Goal: Book appointment/travel/reservation

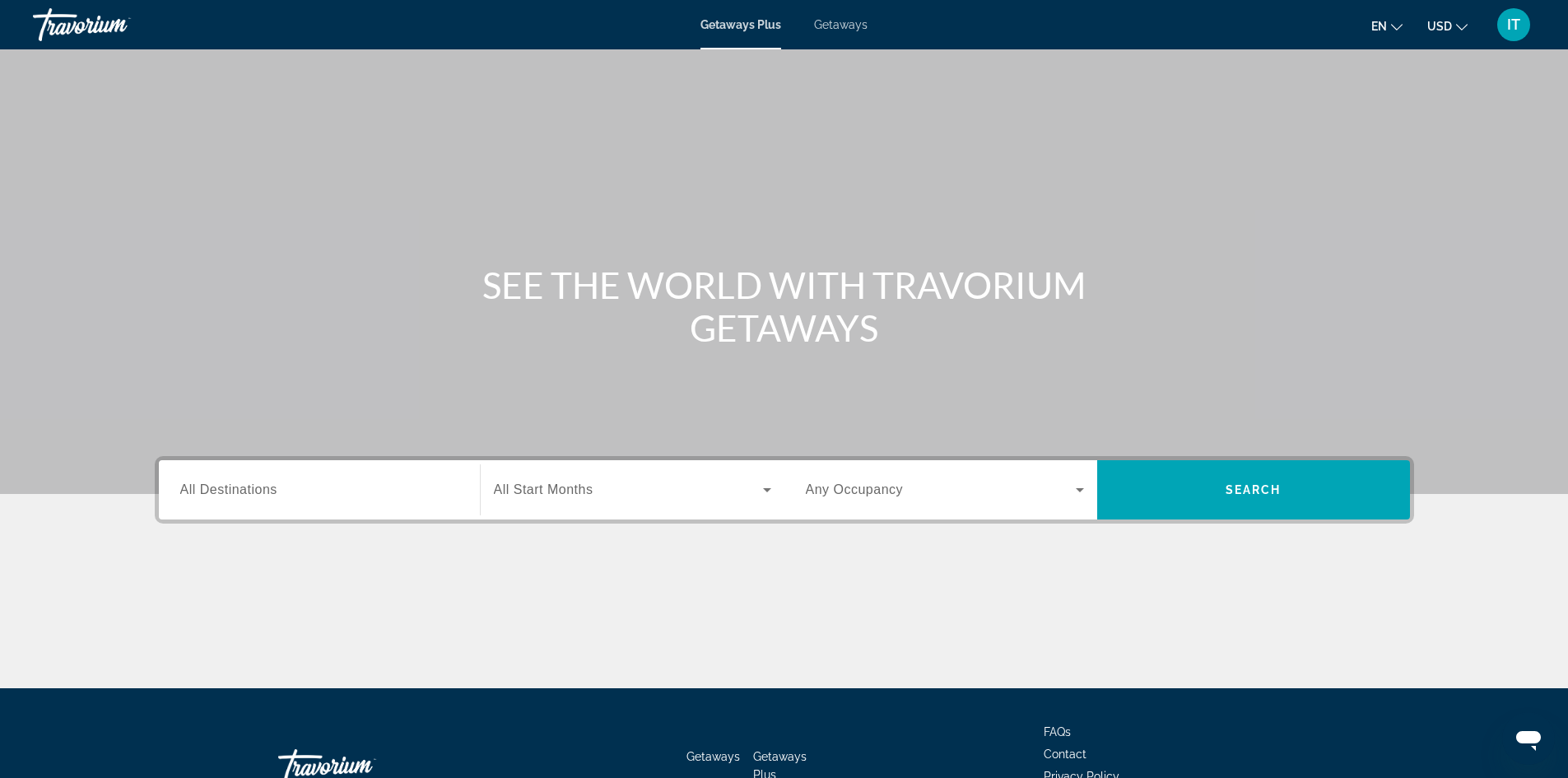
click at [263, 492] on span "All Destinations" at bounding box center [228, 489] width 97 height 14
click at [263, 492] on input "Destination All Destinations" at bounding box center [319, 490] width 278 height 19
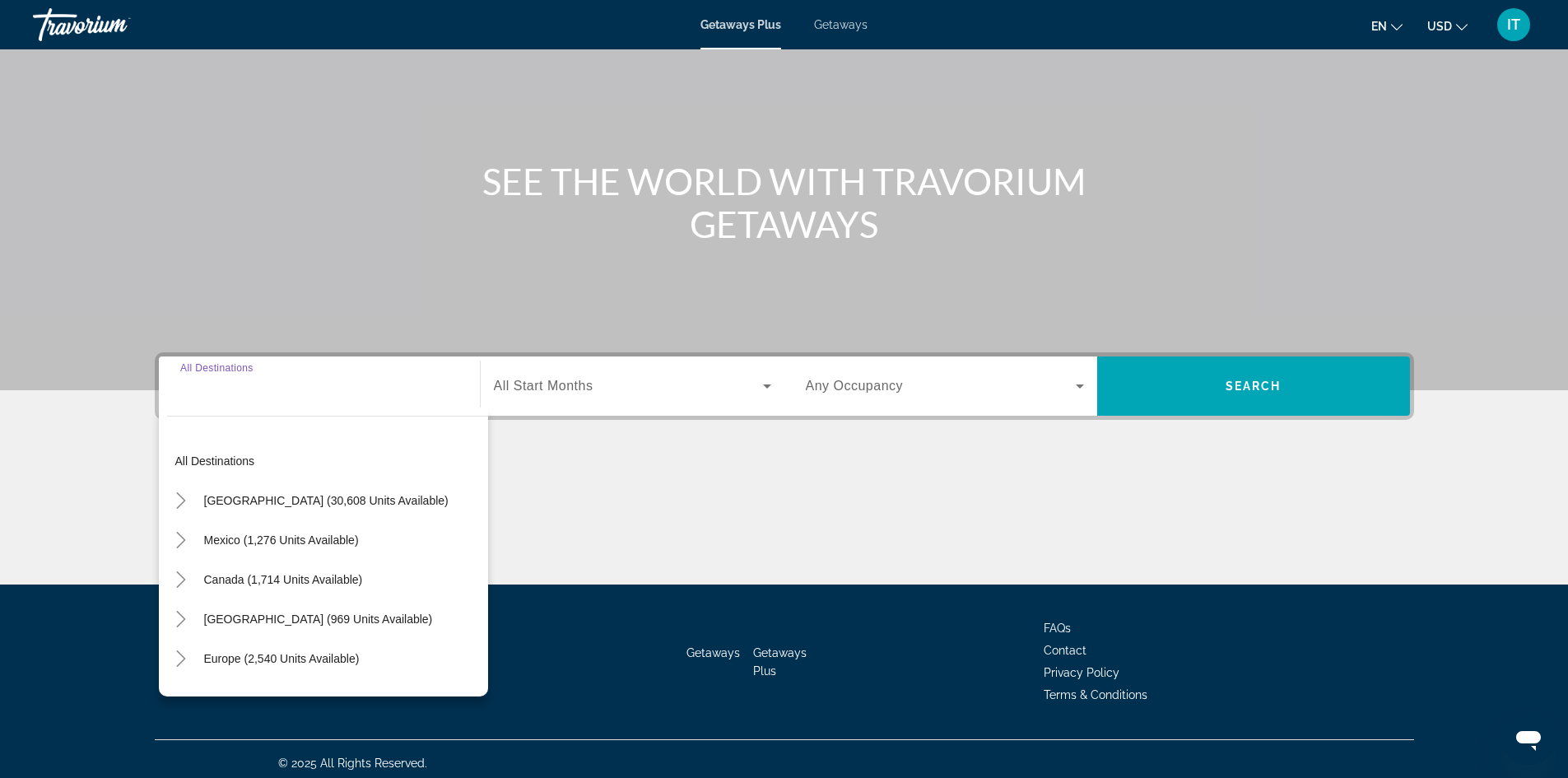
scroll to position [112, 0]
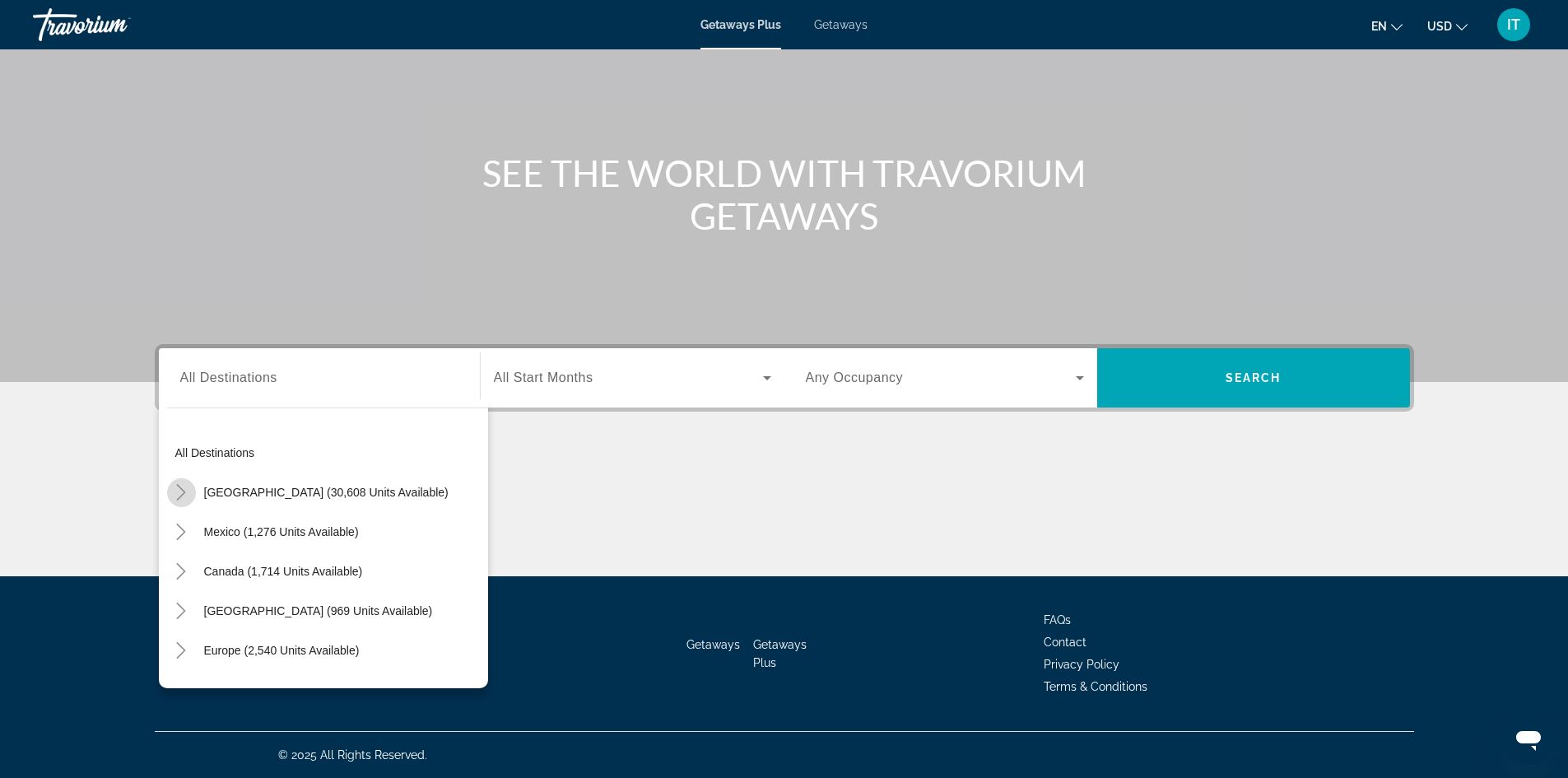
click at [174, 498] on icon "Toggle United States (30,608 units available)" at bounding box center [181, 492] width 17 height 17
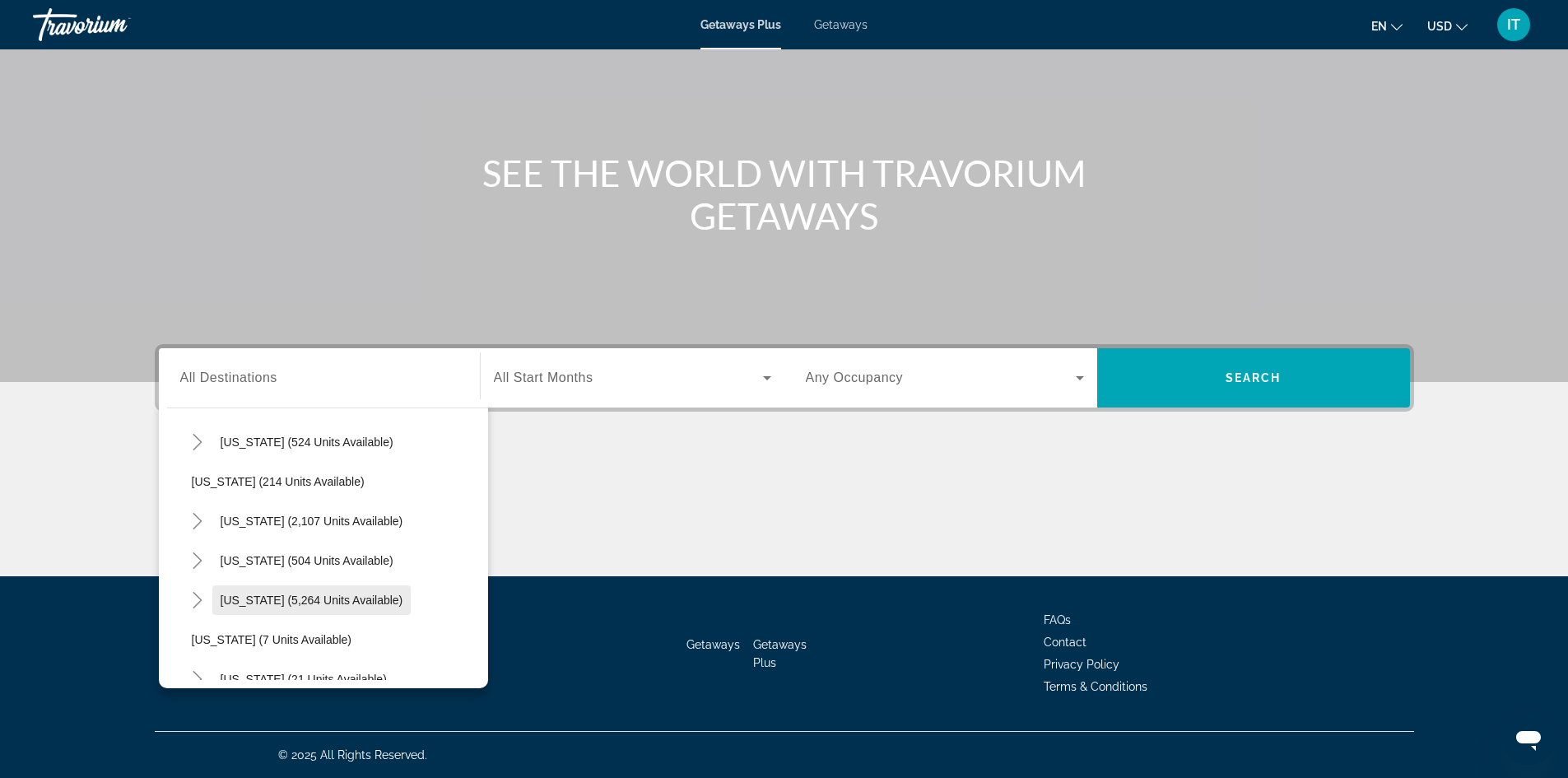
scroll to position [130, 0]
click at [230, 564] on span "[US_STATE] (5,264 units available)" at bounding box center [312, 560] width 183 height 13
type input "**********"
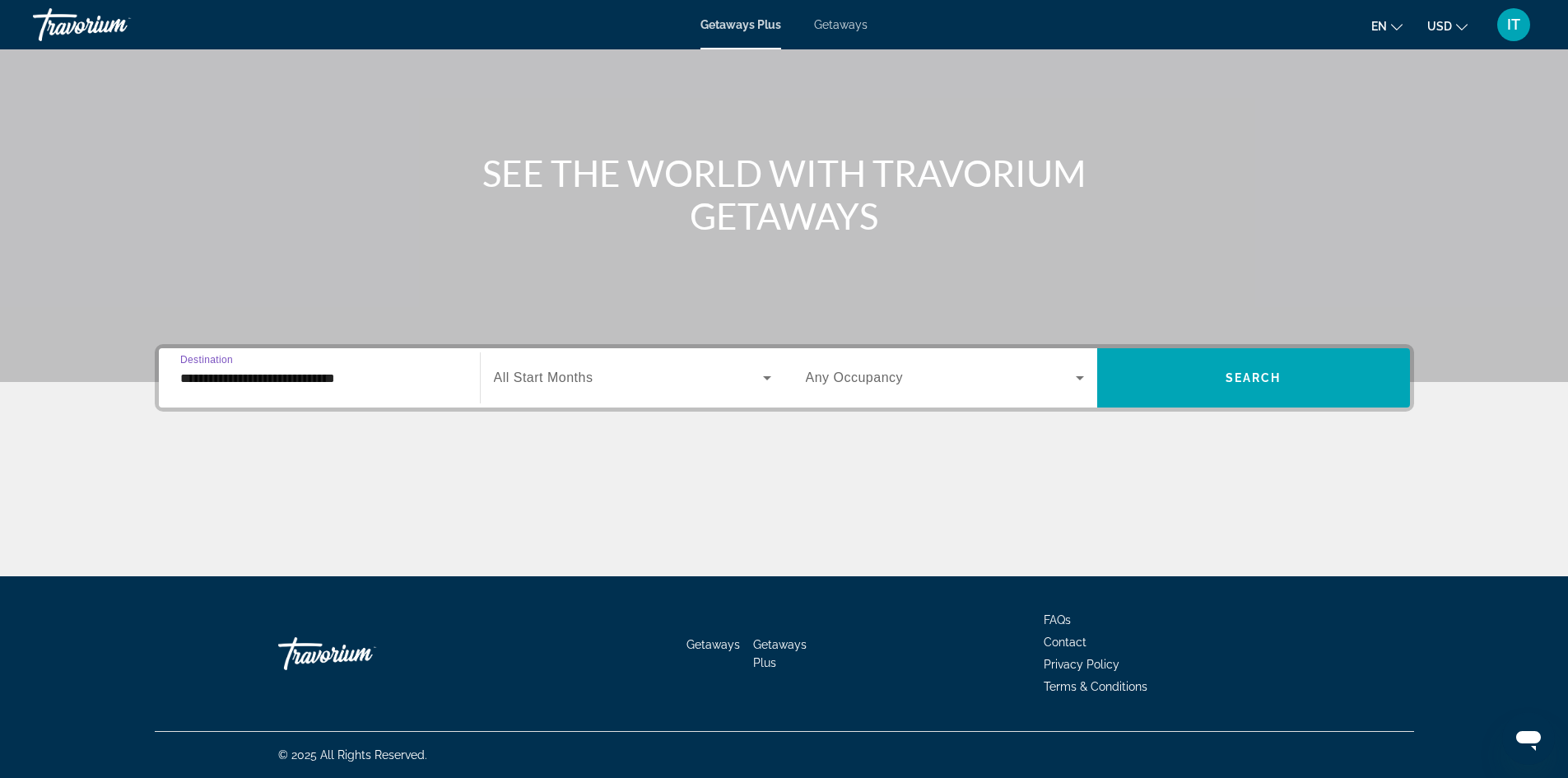
click at [764, 381] on icon "Search widget" at bounding box center [766, 377] width 19 height 19
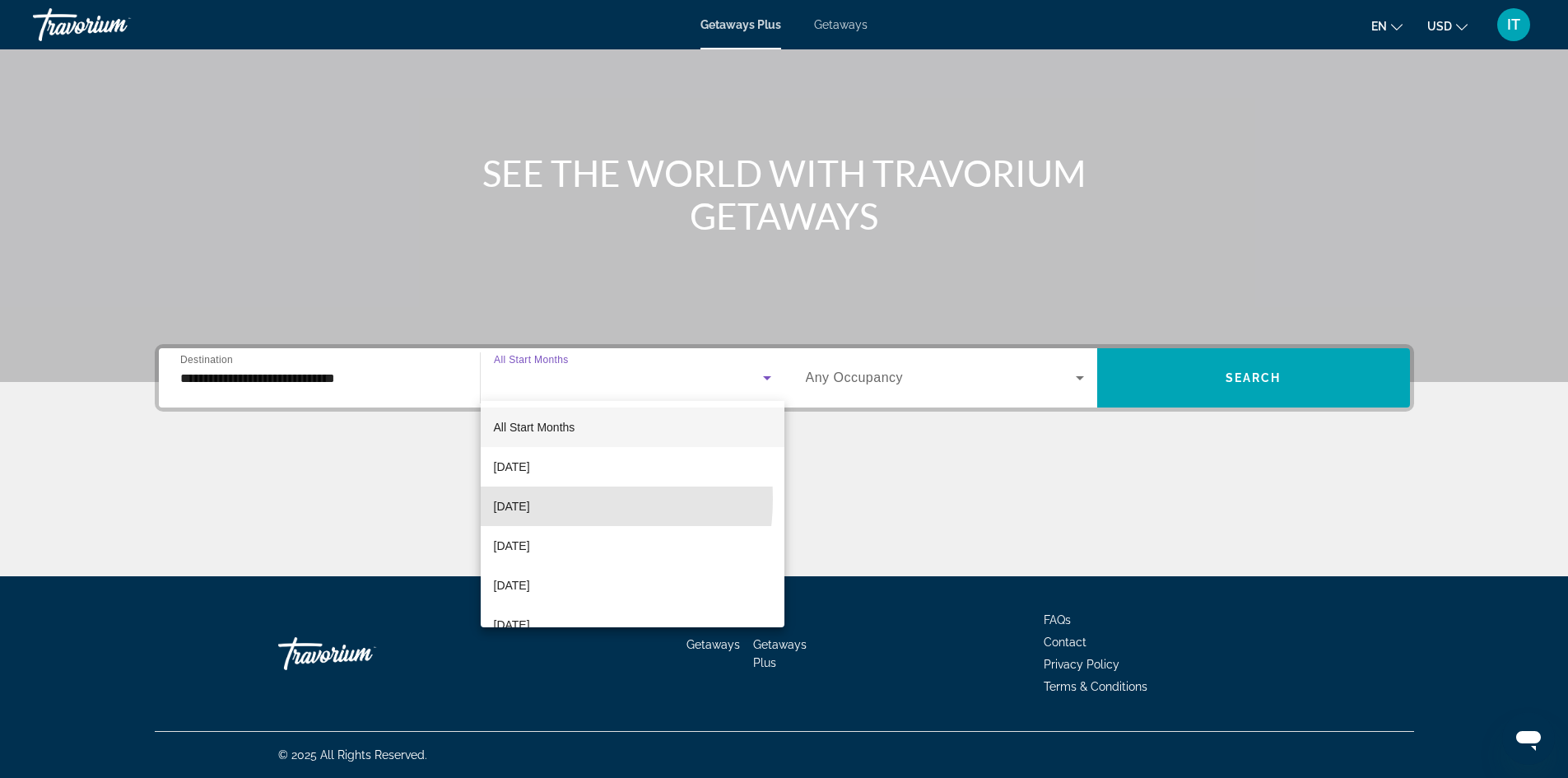
drag, startPoint x: 528, startPoint y: 499, endPoint x: 664, endPoint y: 468, distance: 139.5
click at [530, 498] on span "[DATE]" at bounding box center [511, 506] width 36 height 19
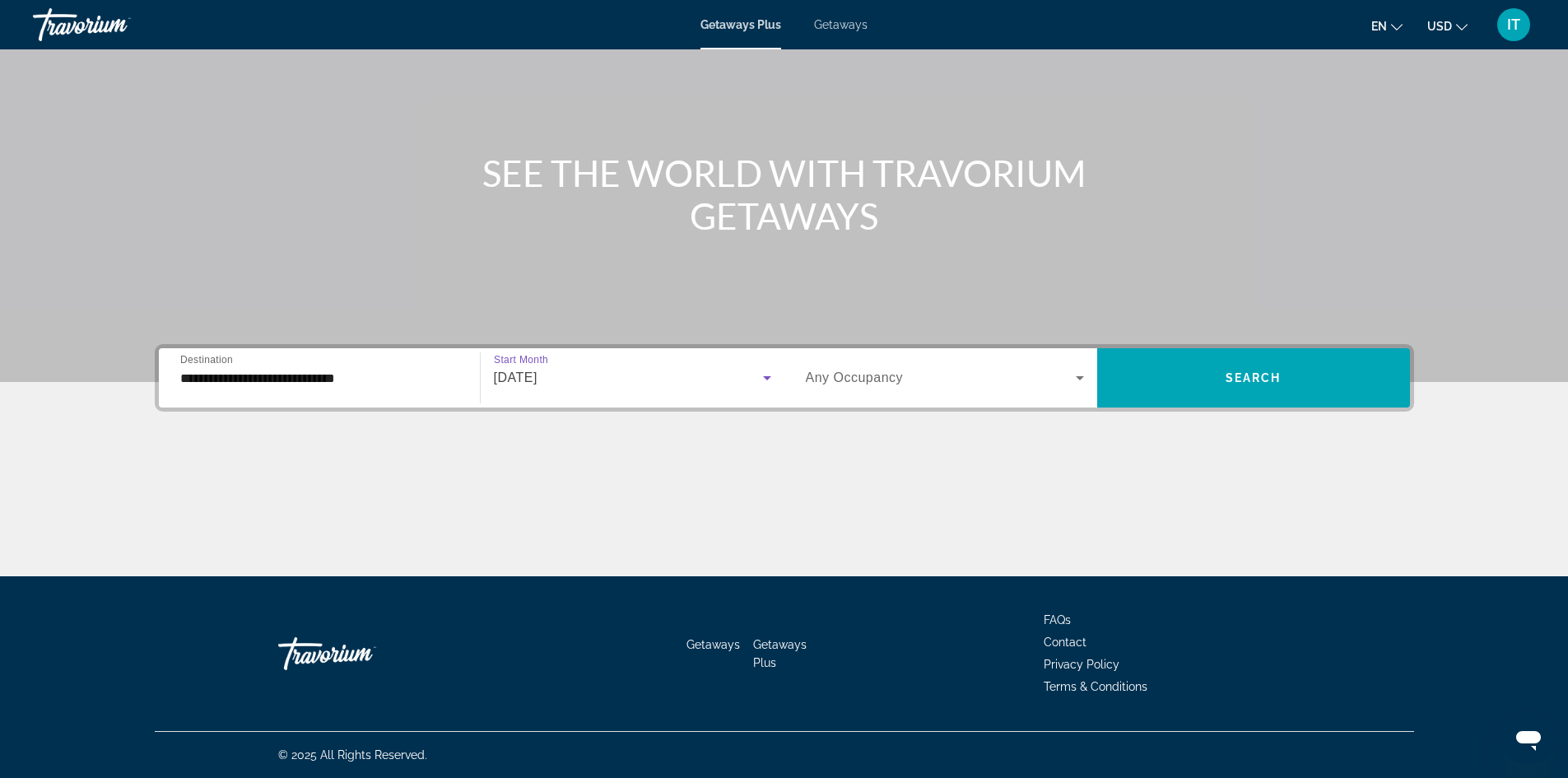
click at [1084, 382] on icon "Search widget" at bounding box center [1079, 377] width 19 height 19
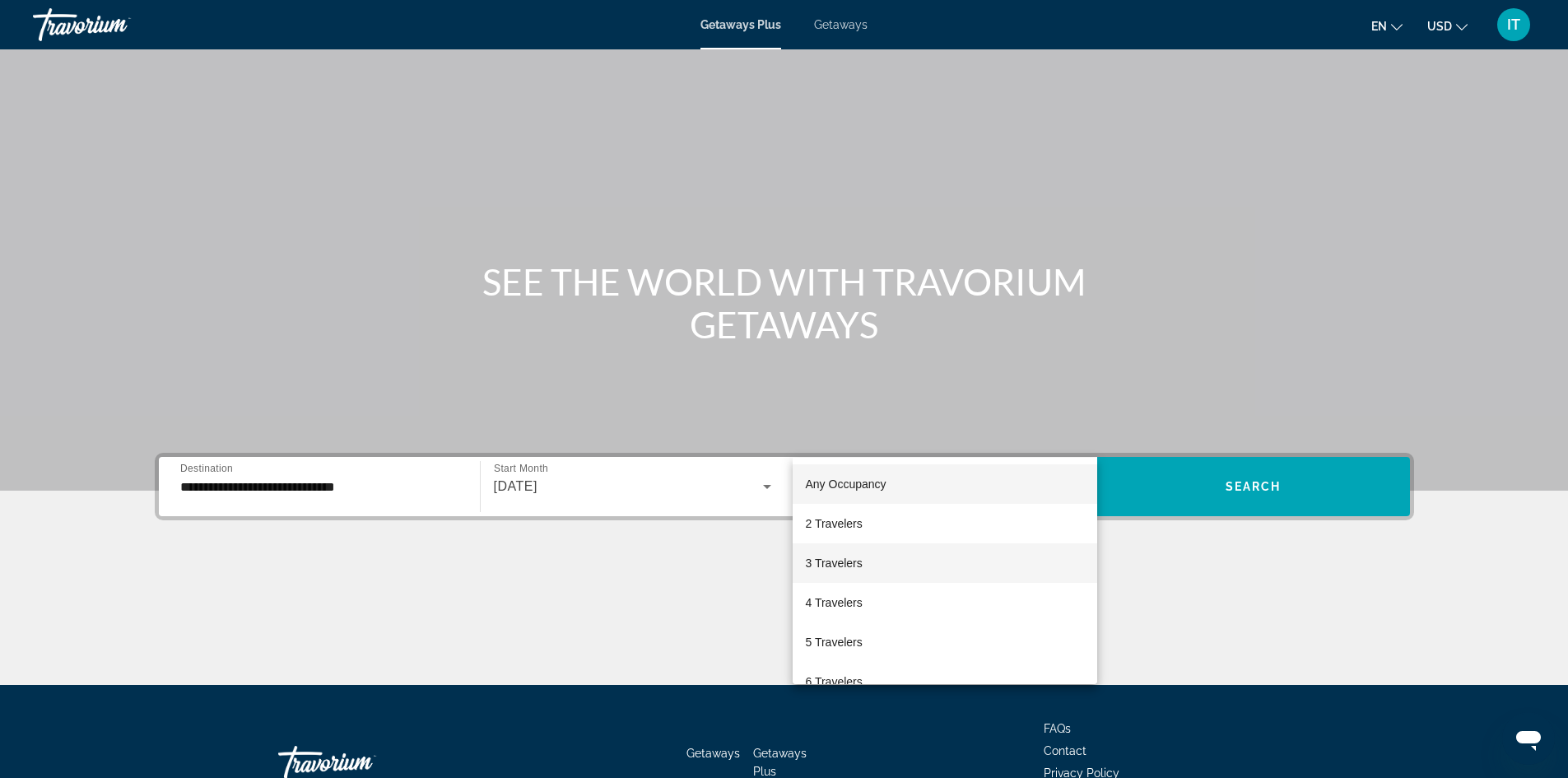
scroll to position [0, 0]
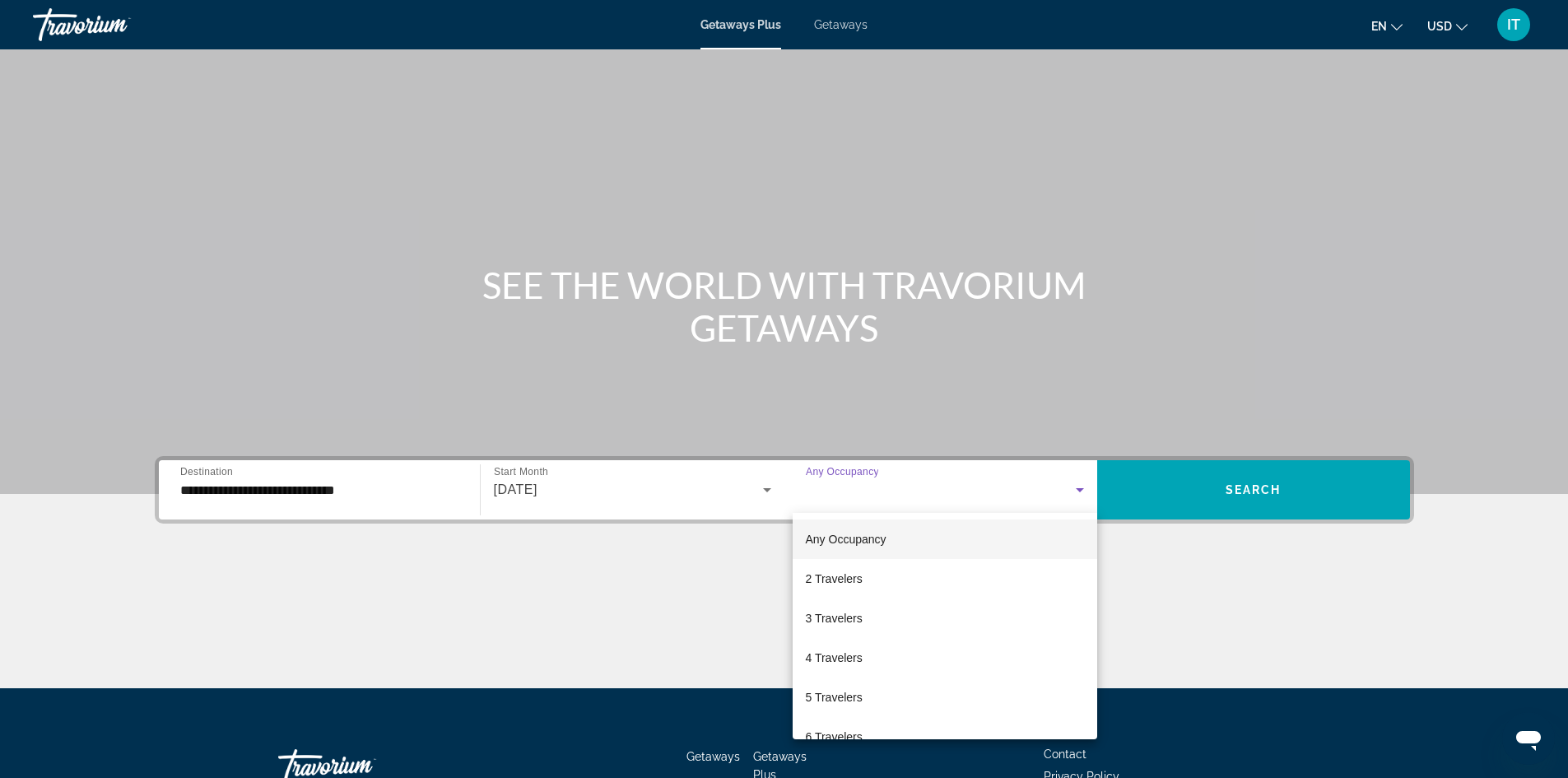
click at [860, 539] on span "Any Occupancy" at bounding box center [845, 539] width 80 height 13
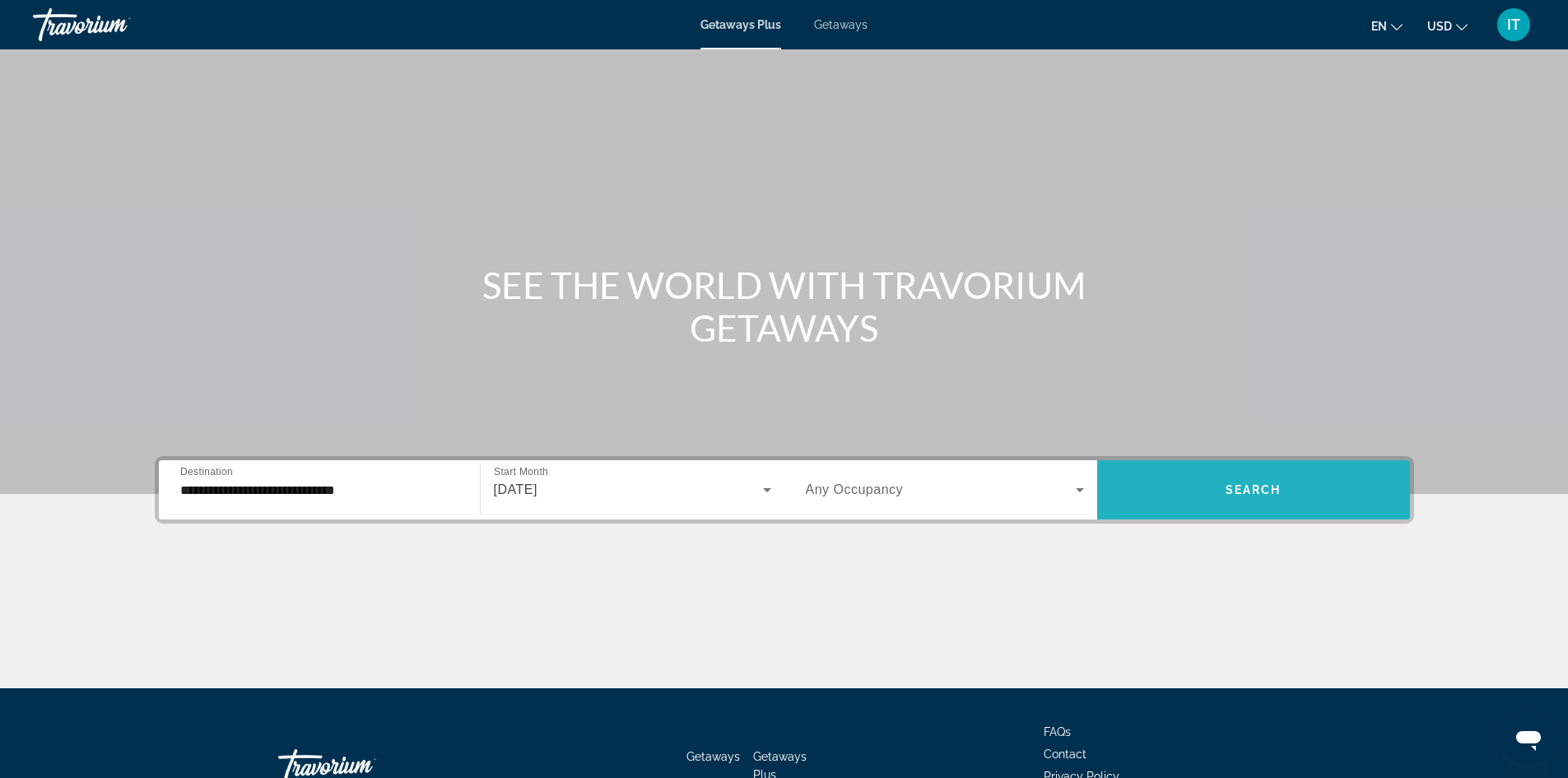
click at [1248, 495] on span "Search" at bounding box center [1253, 489] width 56 height 13
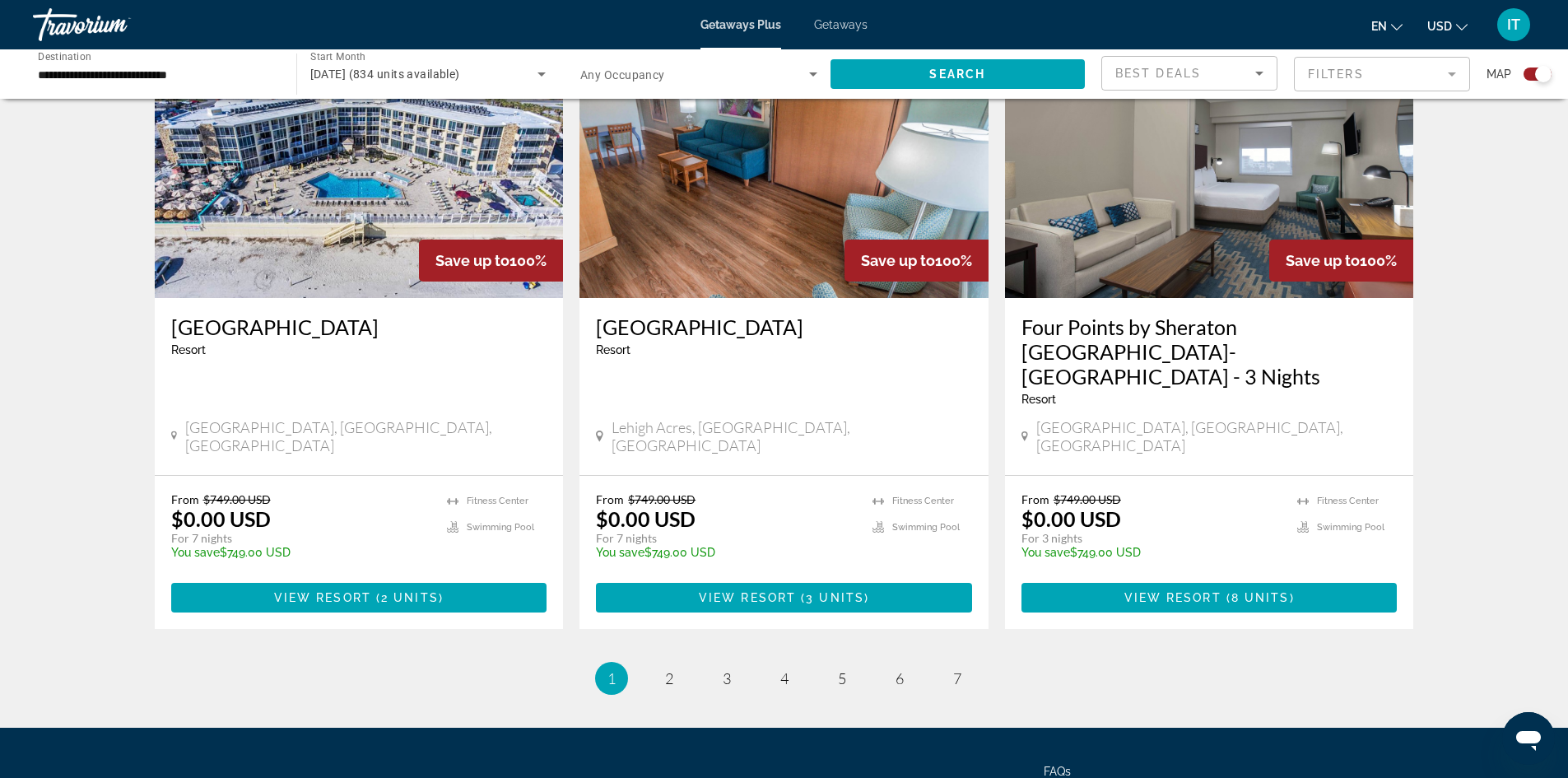
scroll to position [2470, 0]
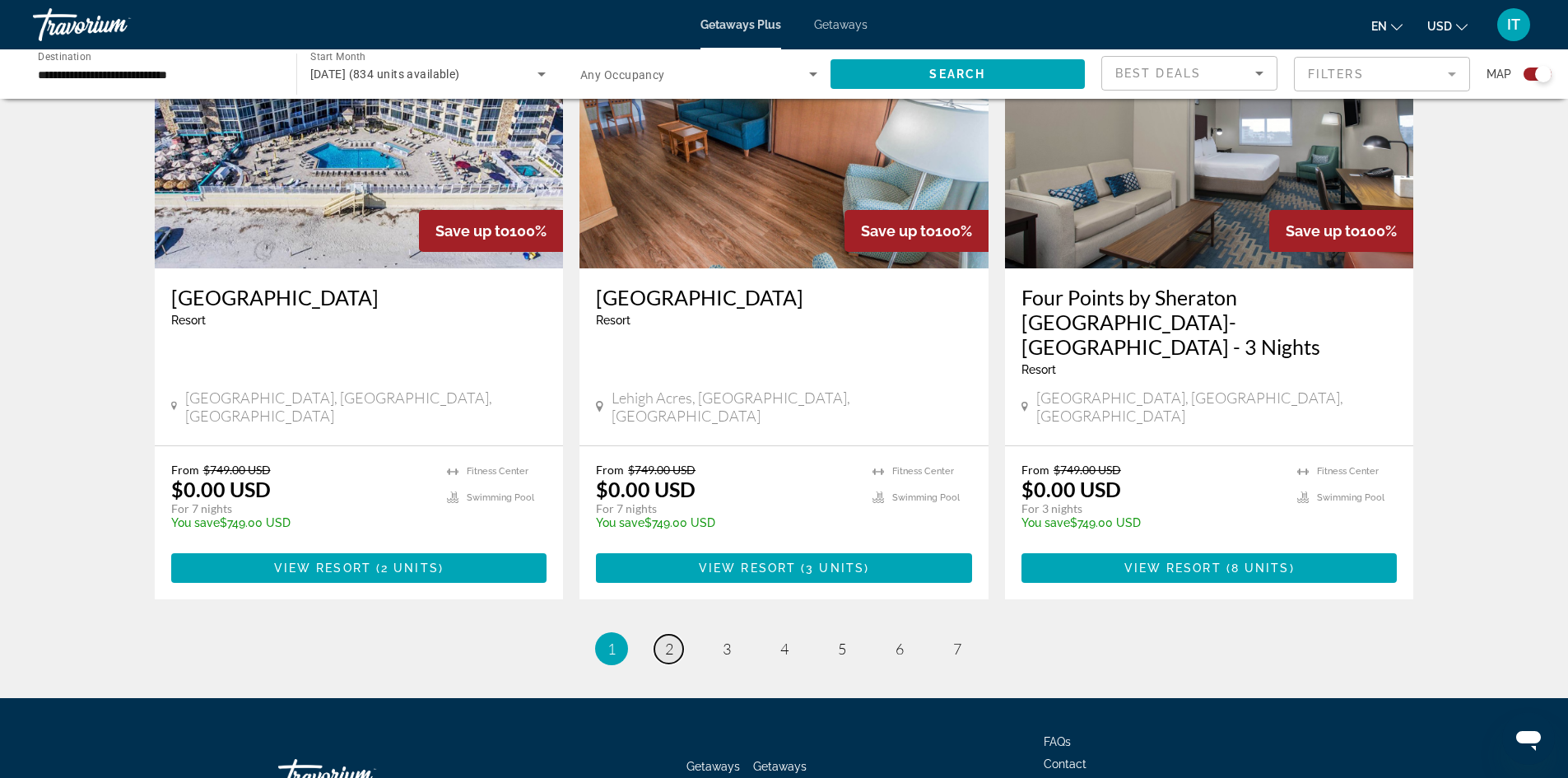
click at [662, 635] on link "page 2" at bounding box center [668, 648] width 29 height 29
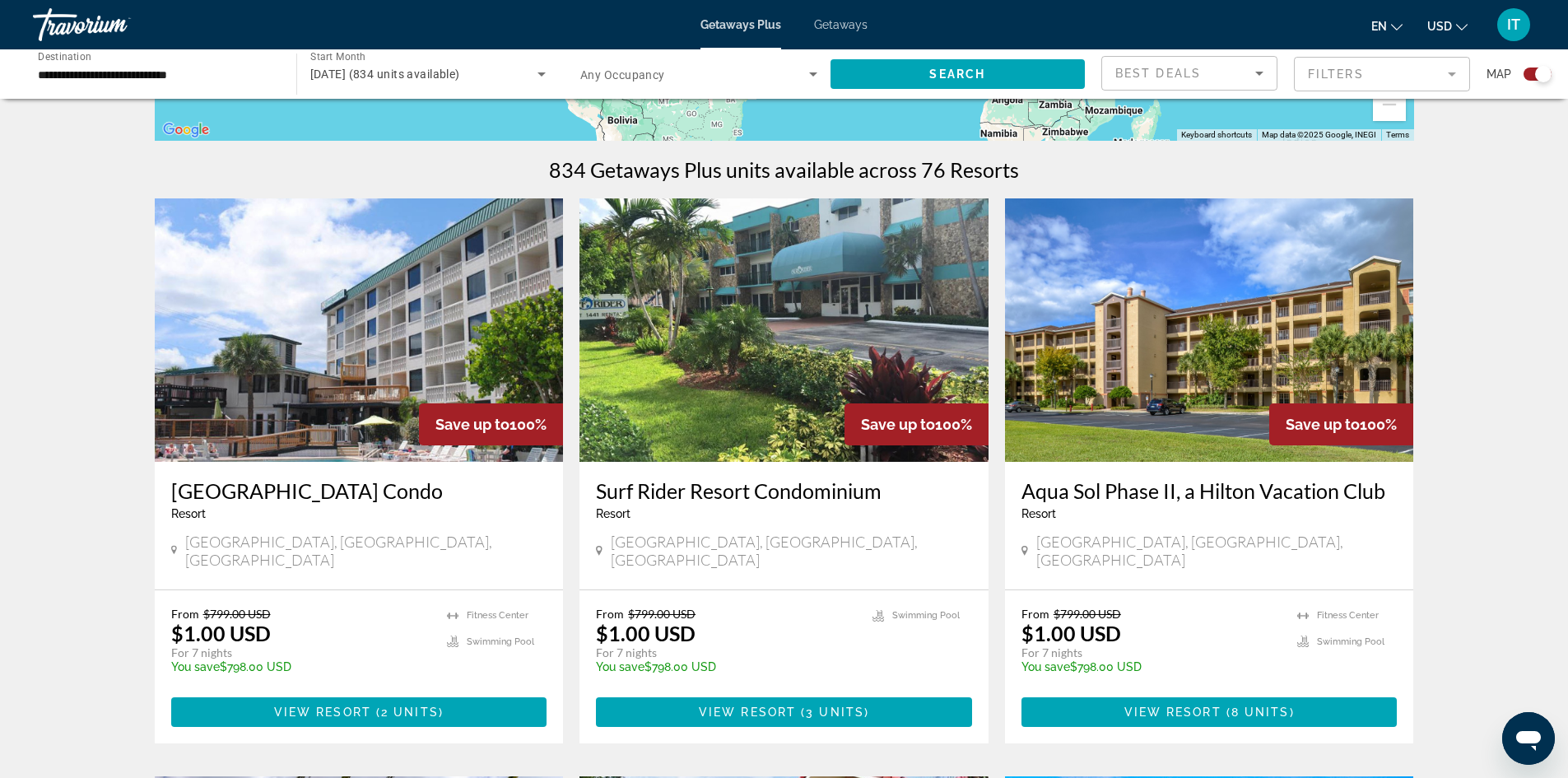
scroll to position [329, 0]
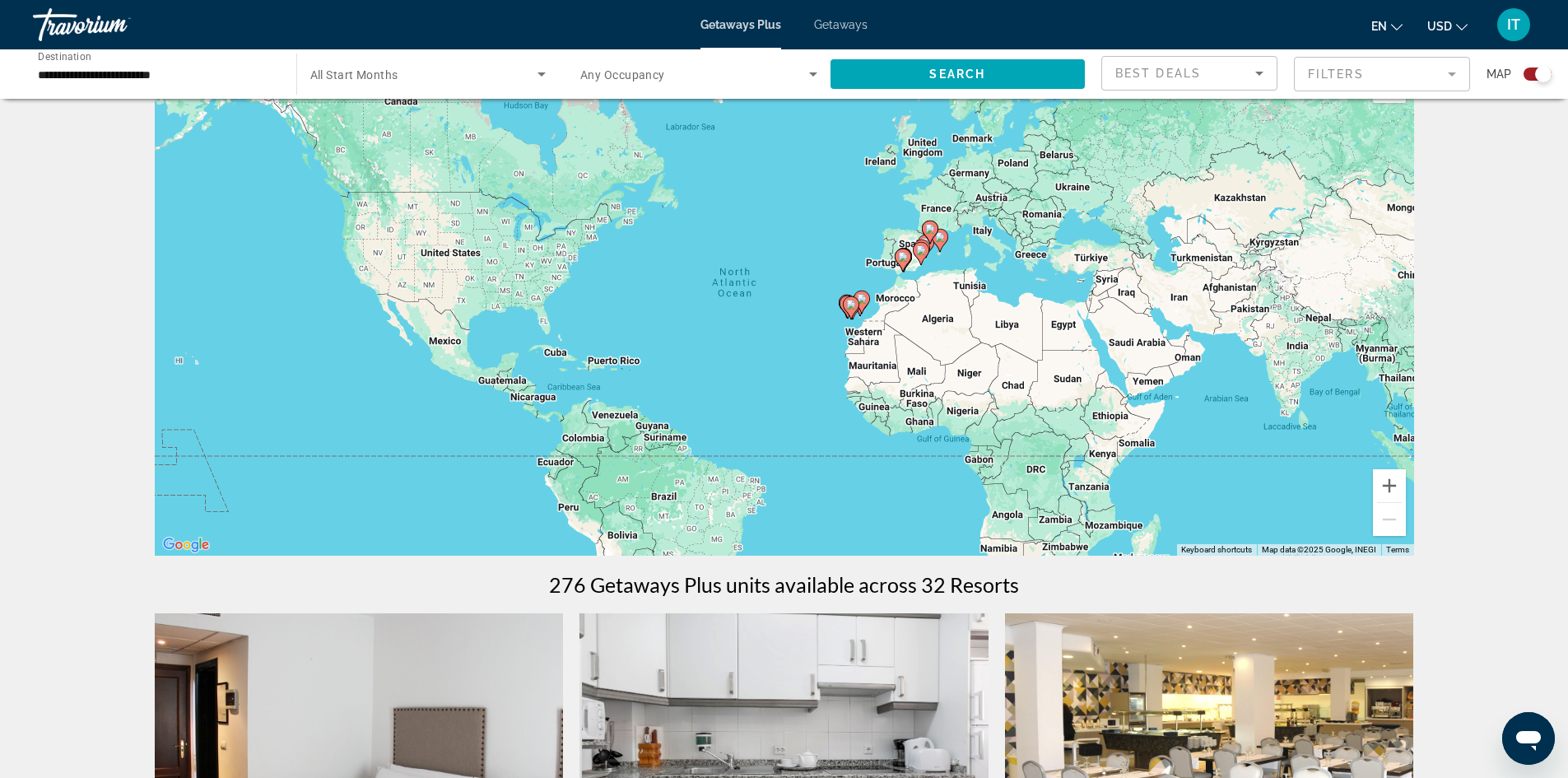
scroll to position [82, 0]
